Goal: Transaction & Acquisition: Purchase product/service

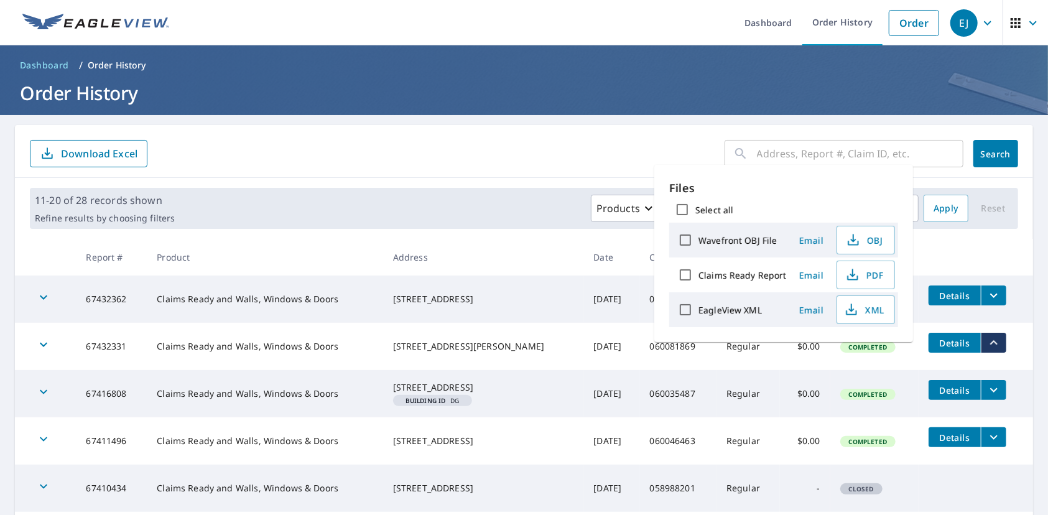
scroll to position [11, 0]
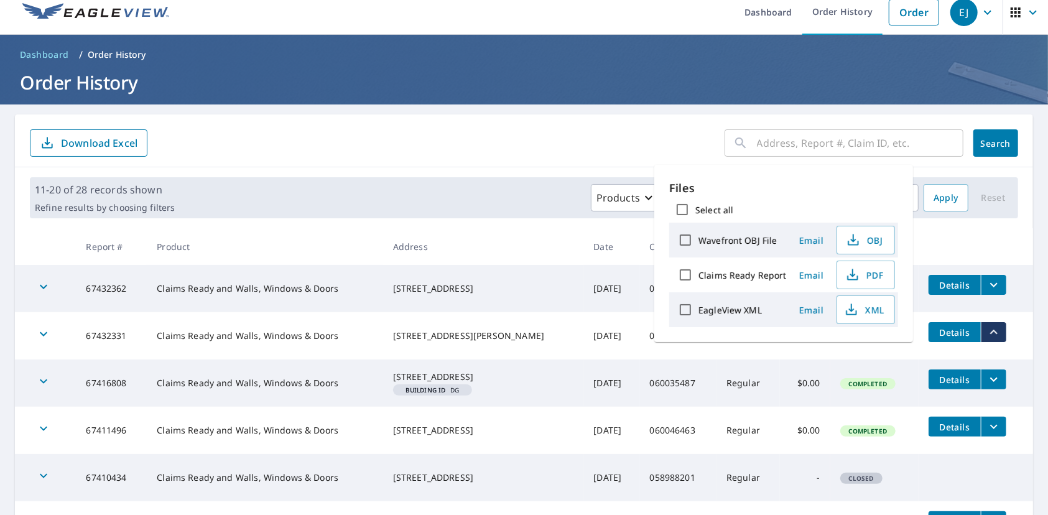
click at [534, 142] on form "​ Search Download Excel" at bounding box center [524, 142] width 988 height 27
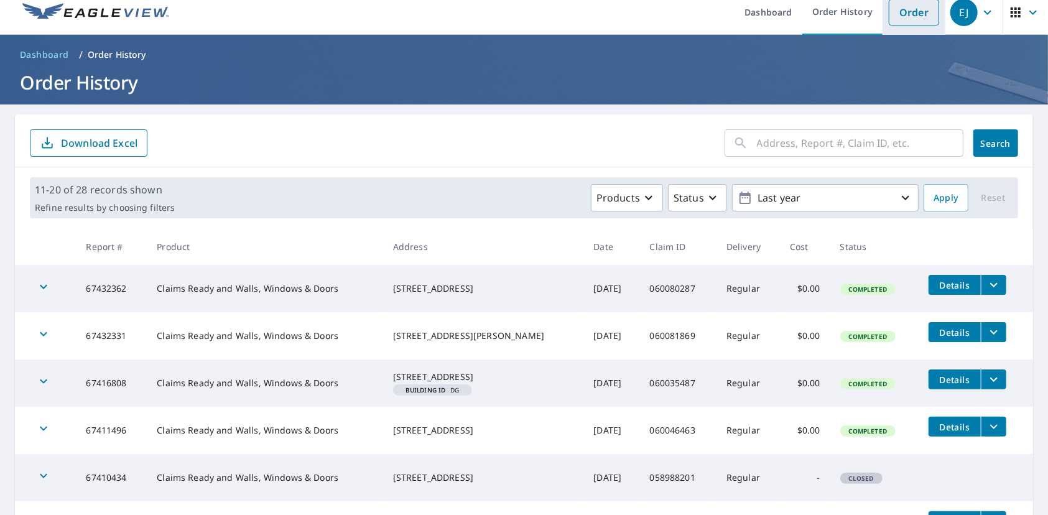
click at [904, 15] on link "Order" at bounding box center [914, 12] width 50 height 26
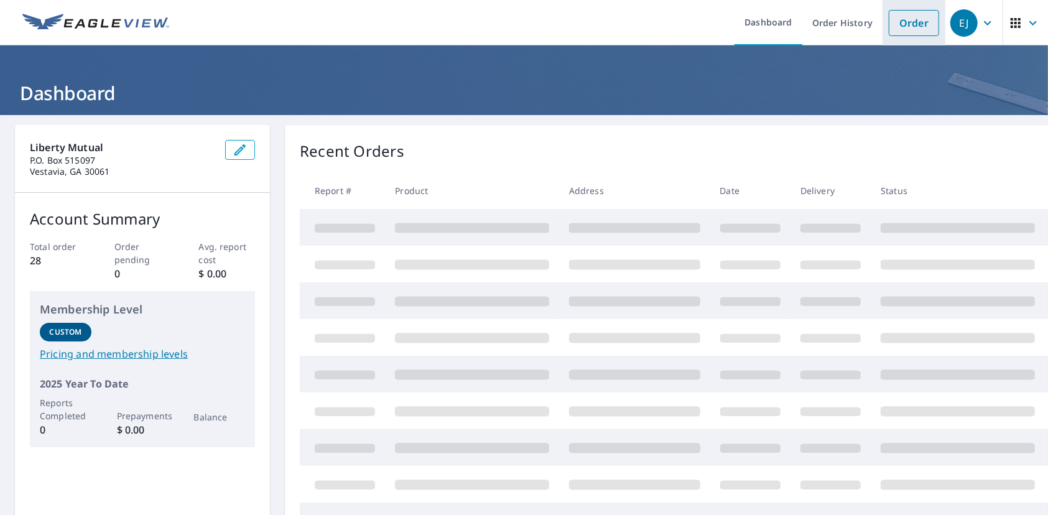
click at [889, 24] on link "Order" at bounding box center [914, 23] width 50 height 26
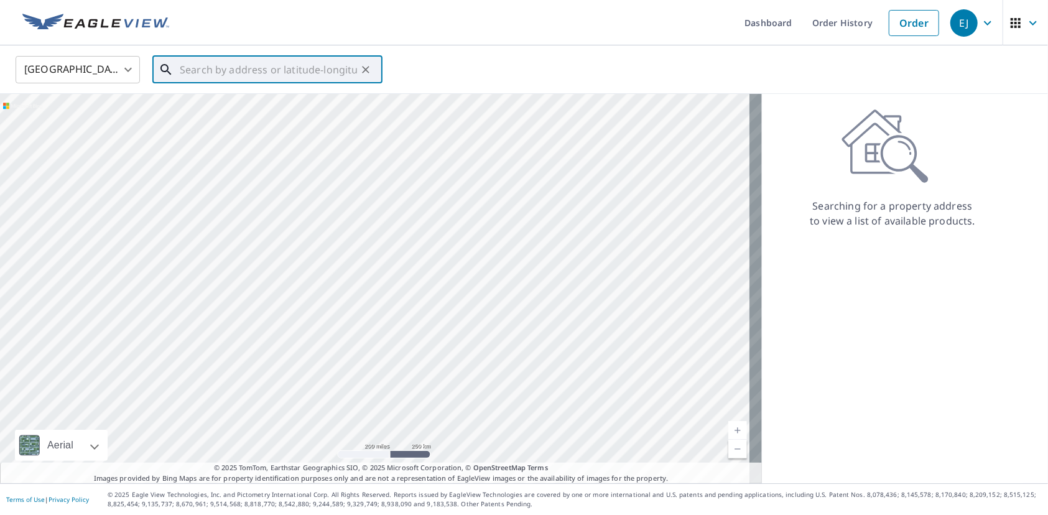
click at [318, 66] on input "text" at bounding box center [268, 69] width 177 height 35
click at [274, 68] on input "text" at bounding box center [268, 69] width 177 height 35
paste input "[STREET_ADDRESS]"
click at [273, 108] on span "[STREET_ADDRESS]" at bounding box center [274, 105] width 195 height 15
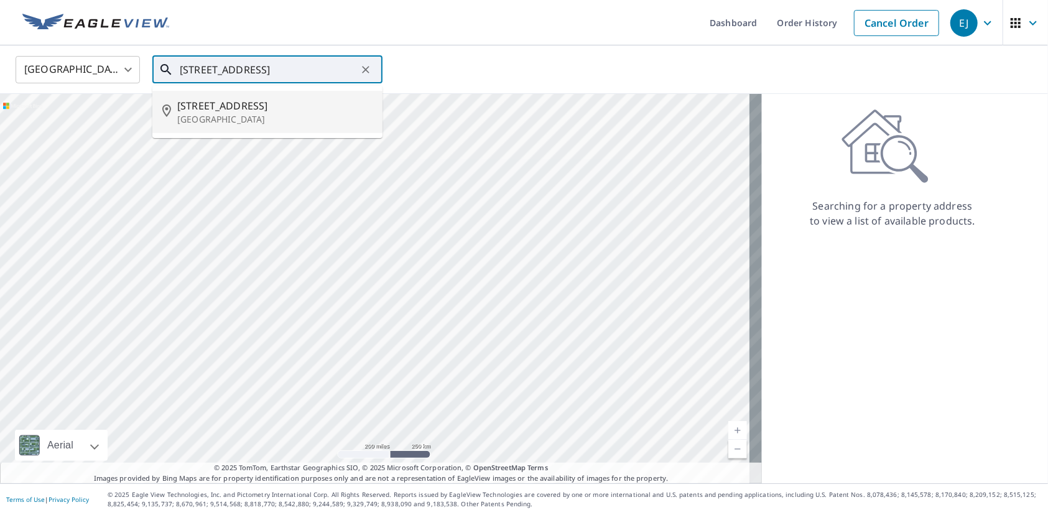
type input "[STREET_ADDRESS]"
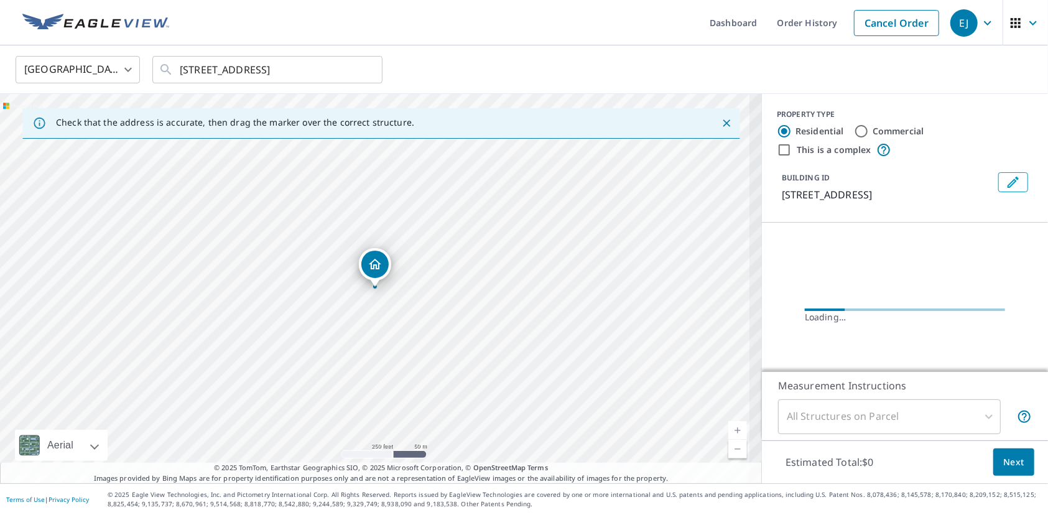
scroll to position [0, 0]
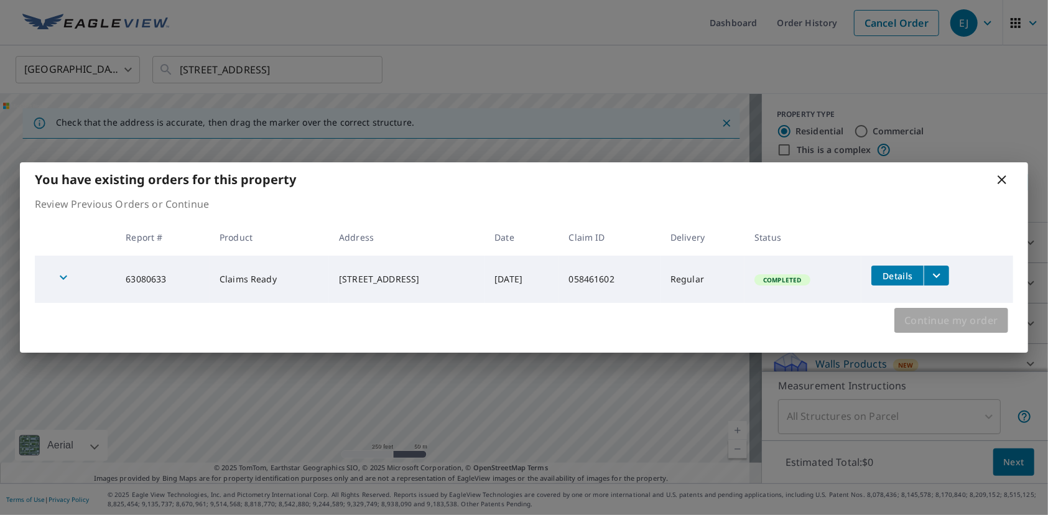
click at [954, 318] on span "Continue my order" at bounding box center [951, 320] width 94 height 17
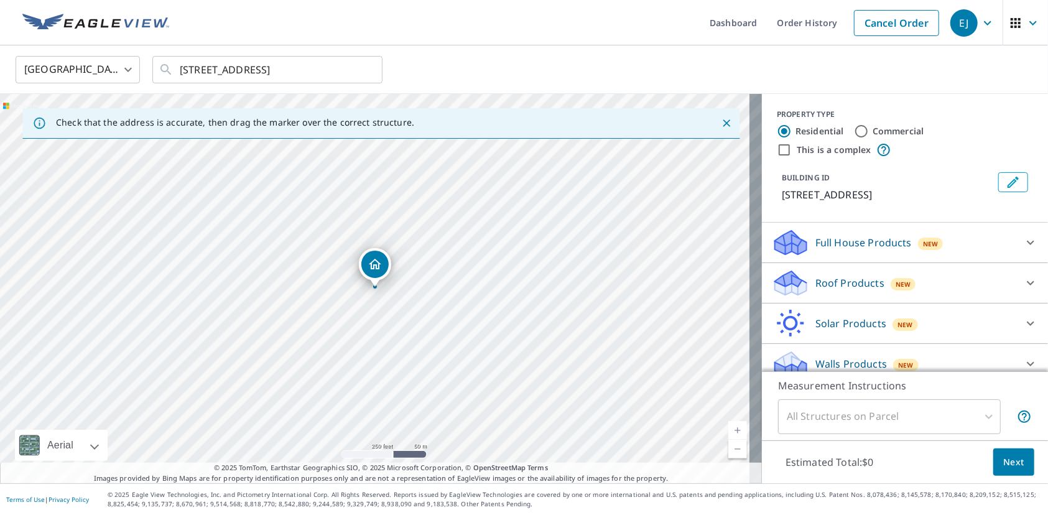
click at [902, 251] on div "Full House Products New" at bounding box center [894, 242] width 244 height 29
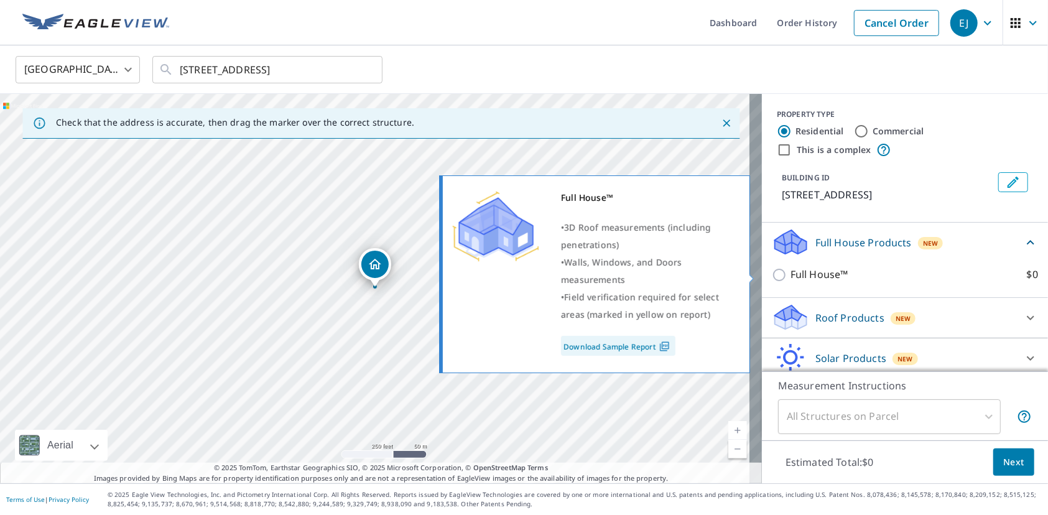
click at [795, 274] on p "Full House™" at bounding box center [819, 275] width 58 height 16
click at [790, 274] on input "Full House™ $0" at bounding box center [781, 274] width 19 height 15
checkbox input "true"
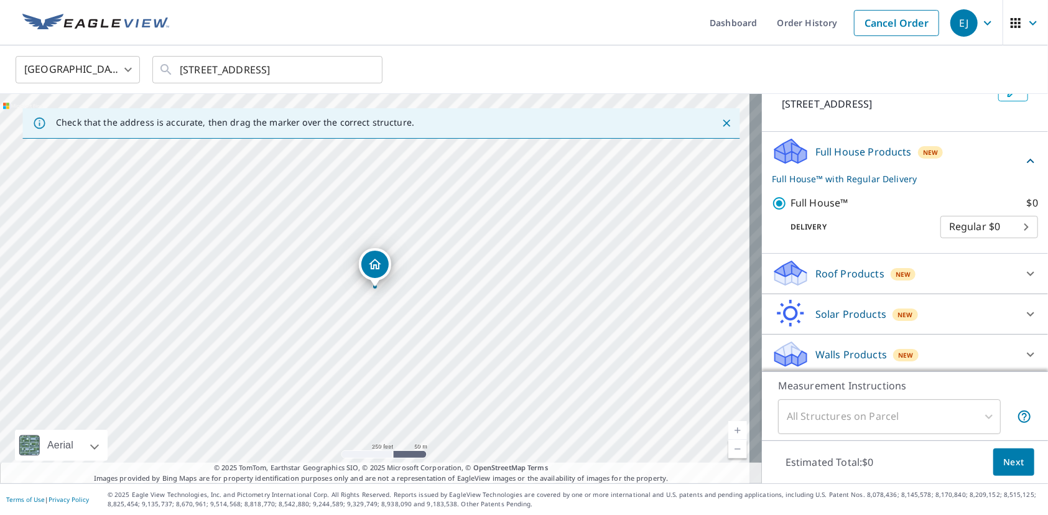
scroll to position [94, 0]
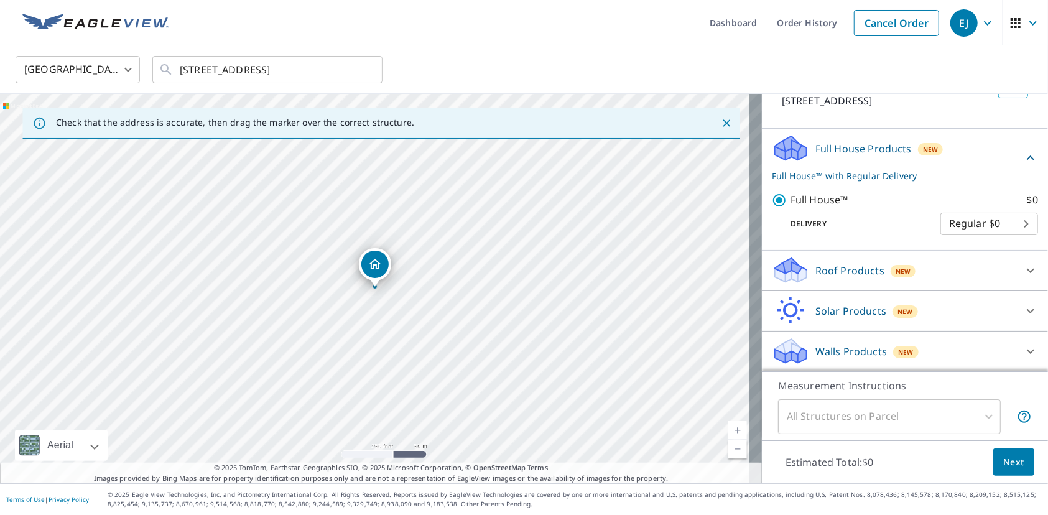
click at [1003, 460] on span "Next" at bounding box center [1013, 463] width 21 height 16
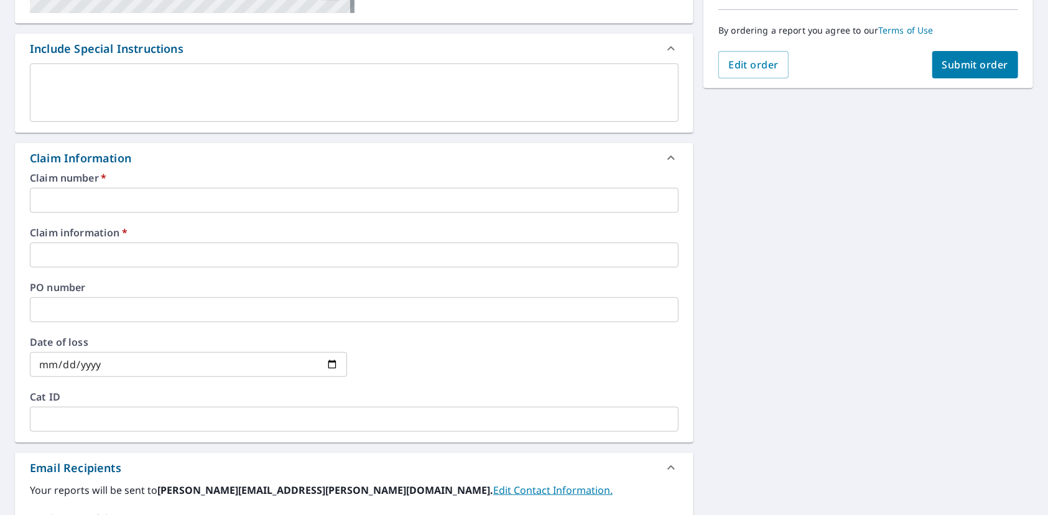
scroll to position [331, 0]
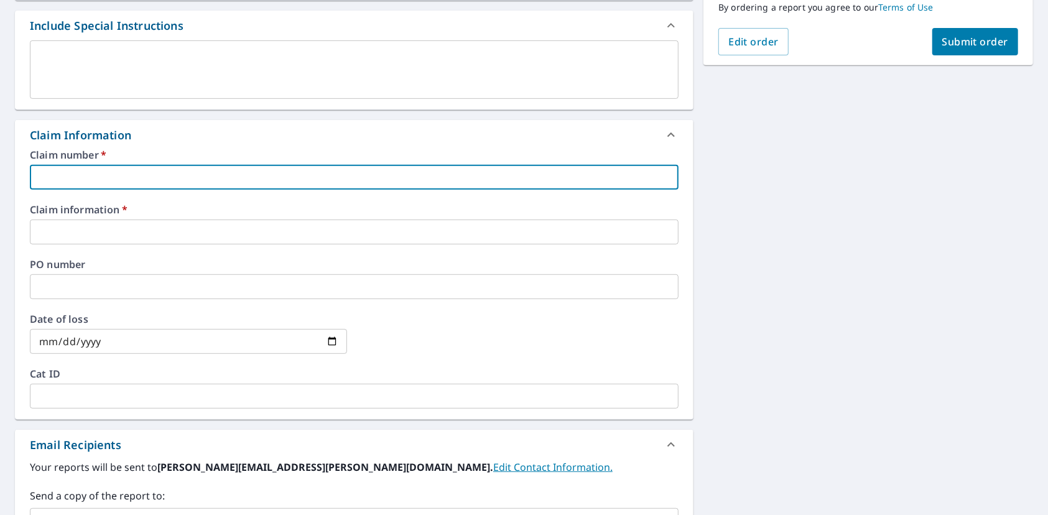
paste input "060231079"
type input "060231079"
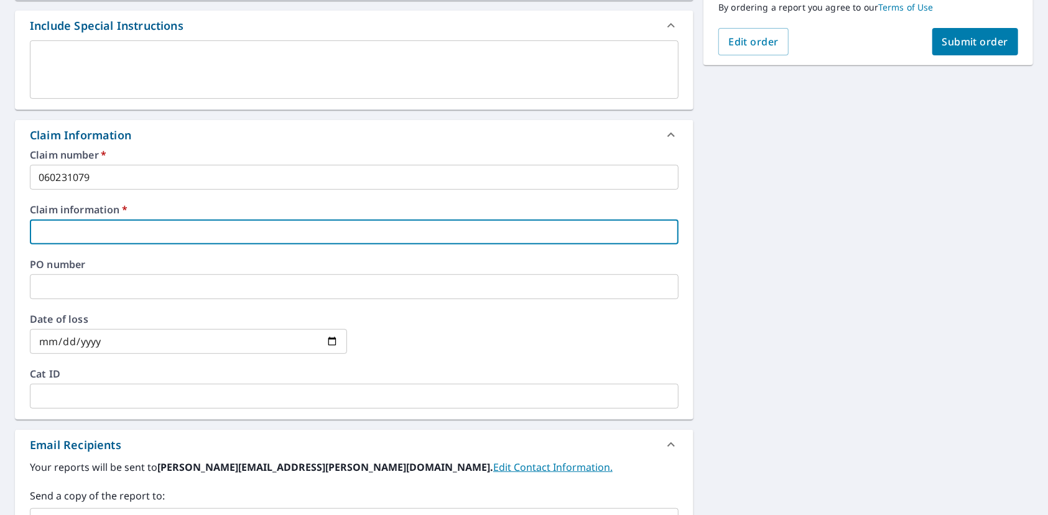
paste input "[PERSON_NAME]"
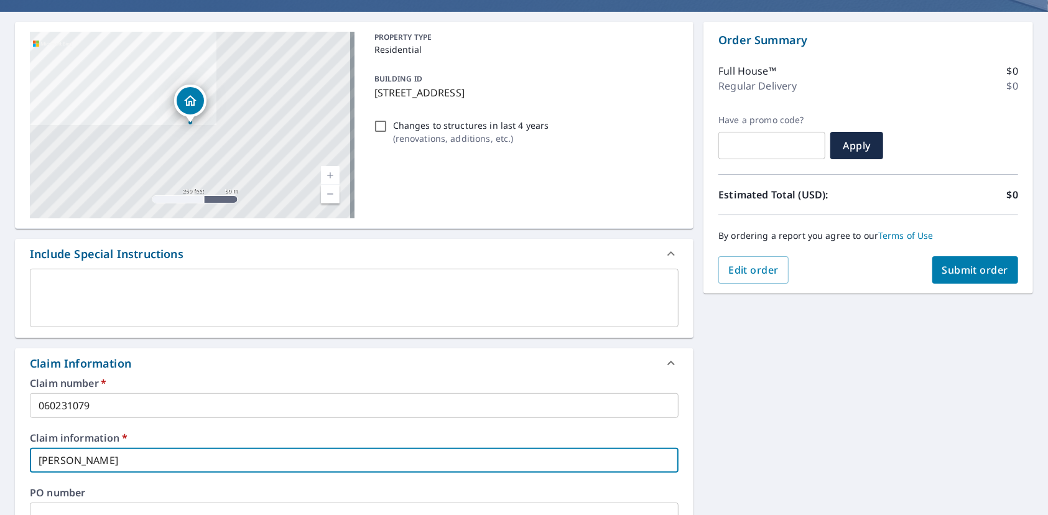
scroll to position [0, 0]
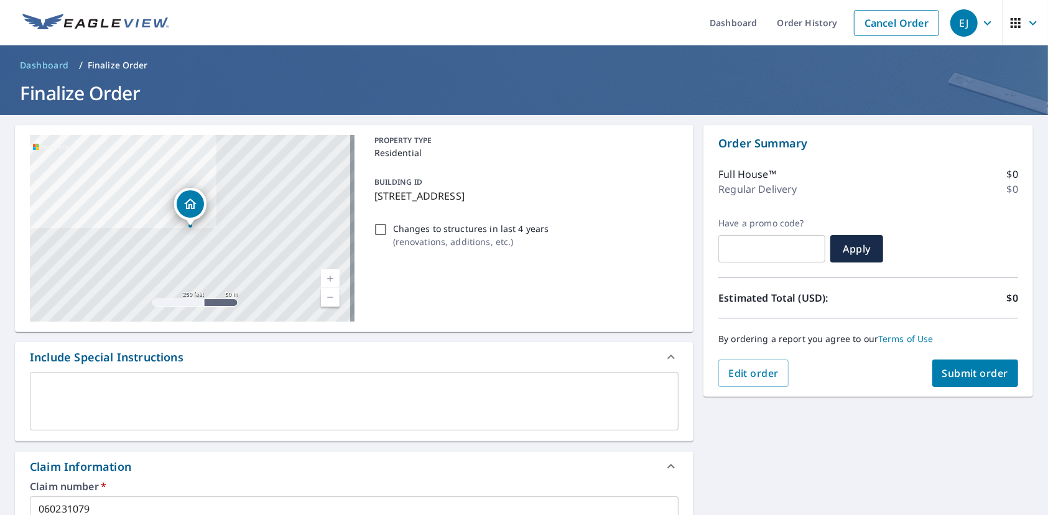
type input "[PERSON_NAME]"
click at [974, 371] on span "Submit order" at bounding box center [975, 373] width 67 height 14
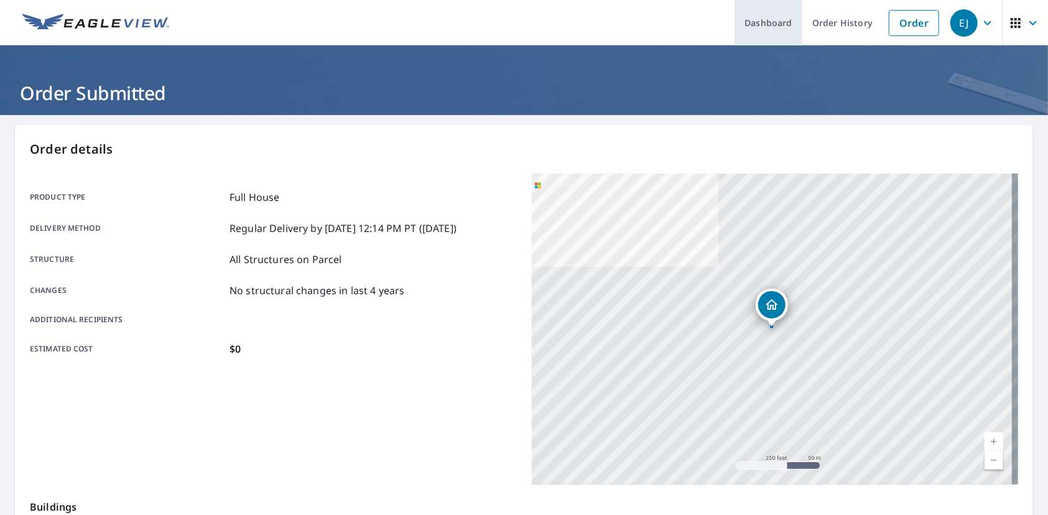
click at [761, 26] on link "Dashboard" at bounding box center [768, 22] width 68 height 45
